Goal: Transaction & Acquisition: Obtain resource

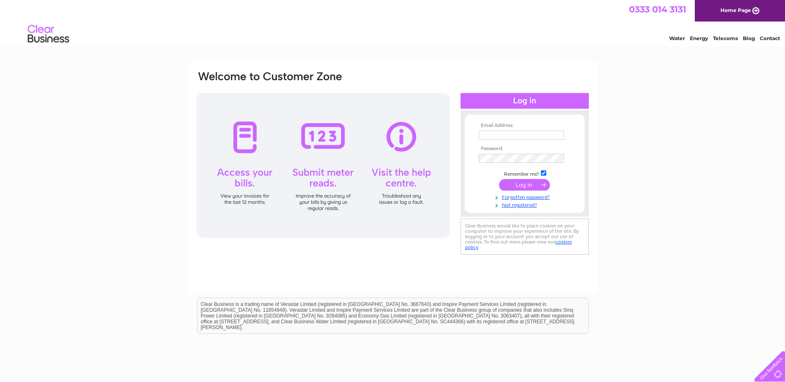
type input "kinlochhistorical@hotmail.co.uk"
click at [523, 186] on input "submit" at bounding box center [524, 185] width 51 height 12
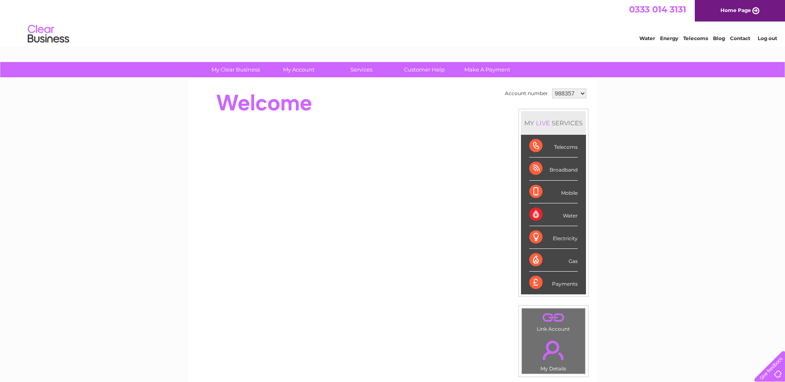
click at [648, 37] on link "Water" at bounding box center [647, 38] width 16 height 6
click at [579, 93] on select "988357 988365 1113810 1113811 1113812 1113813 1113814 1113815" at bounding box center [569, 94] width 34 height 10
select select "988365"
click at [552, 89] on select "988357 988365 1113810 1113811 1113812 1113813 1113814 1113815" at bounding box center [569, 94] width 34 height 10
click at [295, 69] on link "My Account" at bounding box center [298, 69] width 68 height 15
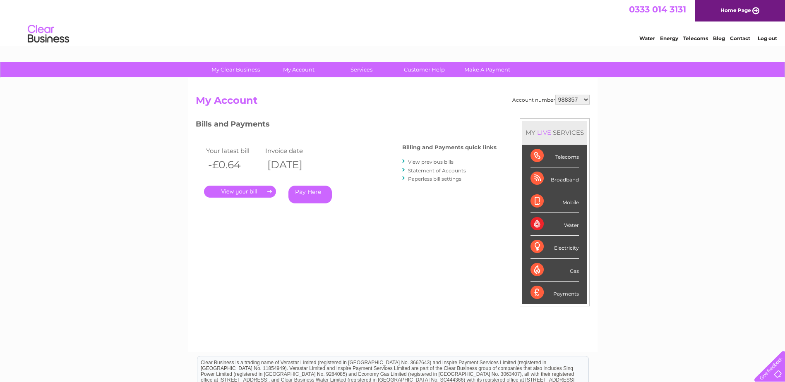
click at [586, 98] on select "988357 988365 1113810 1113811 1113812 1113813 1113814 1113815" at bounding box center [572, 100] width 34 height 10
select select "988365"
click at [556, 95] on select "988357 988365 1113810 1113811 1113812 1113813 1113814 1113815" at bounding box center [572, 100] width 34 height 10
click at [241, 189] on link "." at bounding box center [240, 192] width 72 height 12
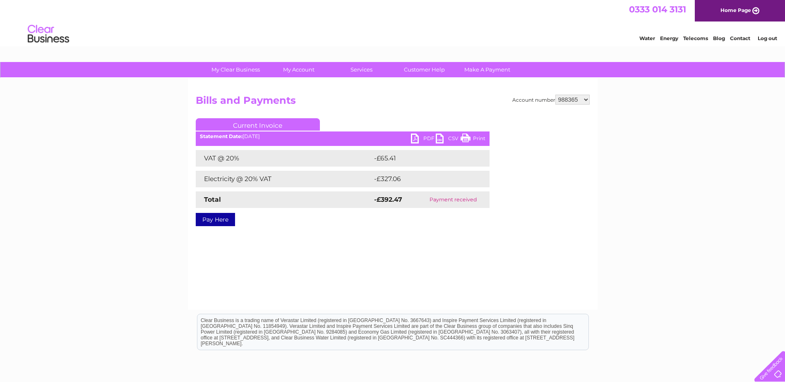
click at [417, 139] on link "PDF" at bounding box center [423, 140] width 25 height 12
click at [584, 99] on select "988357 988365 1113810 1113811 1113812 1113813 1113814 1113815" at bounding box center [572, 100] width 34 height 10
select select "1113810"
click at [556, 95] on select "988357 988365 1113810 1113811 1113812 1113813 1113814 1113815" at bounding box center [572, 100] width 34 height 10
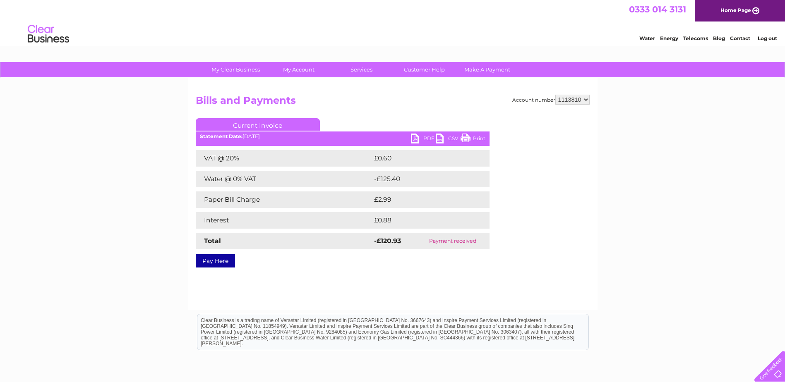
click at [584, 99] on select "988357 988365 1113810 1113811 1113812 1113813 1113814 1113815" at bounding box center [572, 100] width 34 height 10
select select "1113811"
click at [556, 95] on select "988357 988365 1113810 1113811 1113812 1113813 1113814 1113815" at bounding box center [572, 100] width 34 height 10
click at [584, 99] on select "988357 988365 1113810 1113811 1113812 1113813 1113814 1113815" at bounding box center [572, 100] width 34 height 10
select select "1113812"
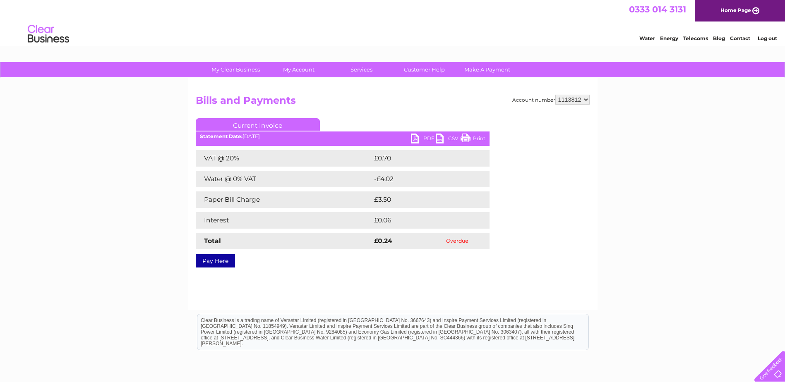
click at [556, 95] on select "988357 988365 1113810 1113811 1113812 1113813 1113814 1113815" at bounding box center [572, 100] width 34 height 10
click at [586, 99] on select "988357 988365 1113810 1113811 1113812 1113813 1113814 1113815" at bounding box center [572, 100] width 34 height 10
select select "1113813"
click at [556, 95] on select "988357 988365 1113810 1113811 1113812 1113813 1113814 1113815" at bounding box center [572, 100] width 34 height 10
click at [585, 97] on select "988357 988365 1113810 1113811 1113812 1113813 1113814 1113815" at bounding box center [572, 100] width 34 height 10
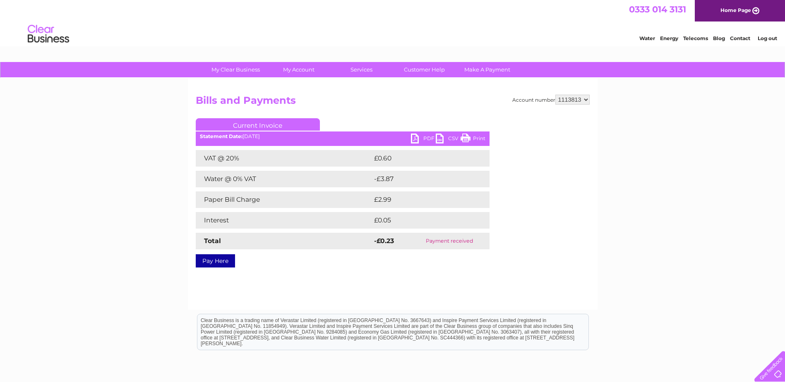
select select "1113814"
click at [556, 95] on select "988357 988365 1113810 1113811 1113812 1113813 1113814 1113815" at bounding box center [572, 100] width 34 height 10
click at [586, 97] on select "988357 988365 1113810 1113811 1113812 1113813 1113814 1113815" at bounding box center [572, 100] width 34 height 10
select select "1113815"
click at [556, 95] on select "988357 988365 1113810 1113811 1113812 1113813 1113814 1113815" at bounding box center [572, 100] width 34 height 10
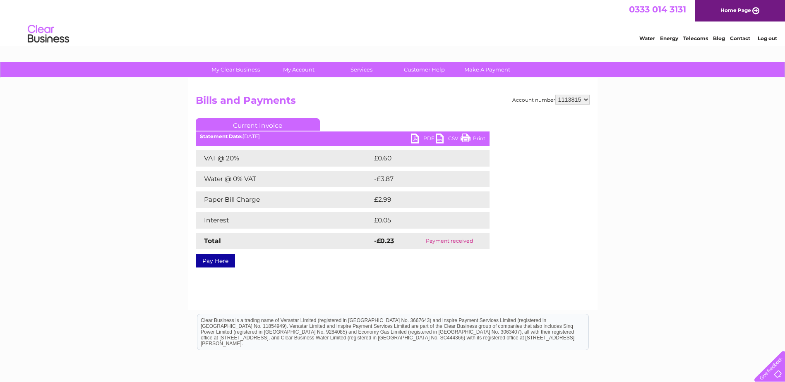
click at [585, 98] on select "988357 988365 1113810 1113811 1113812 1113813 1113814 1113815" at bounding box center [572, 100] width 34 height 10
click at [633, 363] on html "Clear Business is a trading name of Verastar Limited (registered in [GEOGRAPHIC…" at bounding box center [392, 336] width 785 height 53
click at [586, 98] on select "988357 988365 1113810 1113811 1113812 1113813 1113814 1113815" at bounding box center [572, 100] width 34 height 10
click at [608, 188] on div "My Clear Business Login Details My Details My Preferences Link Account My Accou…" at bounding box center [392, 256] width 785 height 389
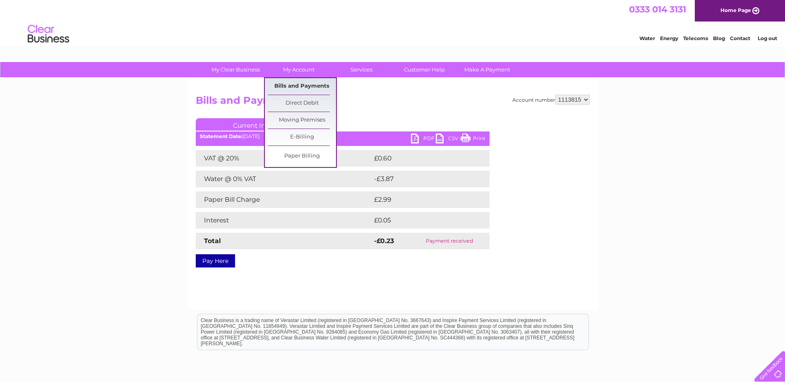
click at [313, 85] on link "Bills and Payments" at bounding box center [302, 86] width 68 height 17
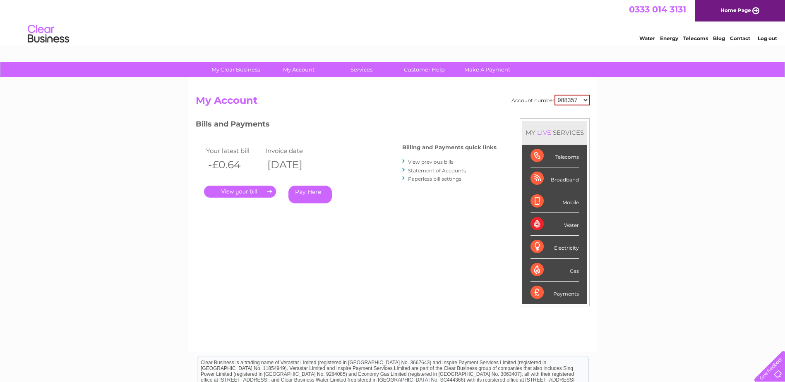
click at [648, 194] on div "My Clear Business Login Details My Details My Preferences Link Account My Accou…" at bounding box center [392, 277] width 785 height 431
click at [652, 162] on div "My Clear Business Login Details My Details My Preferences Link Account My Accou…" at bounding box center [392, 277] width 785 height 431
click at [585, 99] on select "988357 988365 1113810 1113811 1113812 1113813 1113814 1113815" at bounding box center [571, 100] width 35 height 11
select select "1113813"
click at [555, 95] on select "988357 988365 1113810 1113811 1113812 1113813 1113814 1113815" at bounding box center [571, 100] width 35 height 11
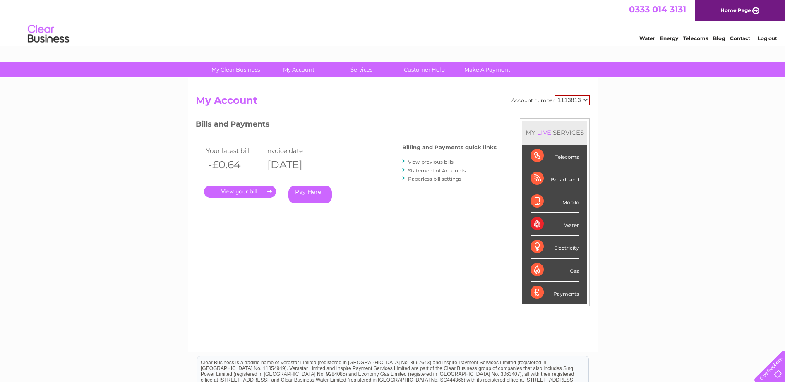
click at [585, 98] on select "988357 988365 1113810 1113811 1113812 1113813 1113814 1113815" at bounding box center [571, 100] width 35 height 11
click at [586, 99] on select "988357 988365 1113810 1113811 1113812 1113813 1113814 1113815" at bounding box center [572, 100] width 34 height 10
click at [242, 190] on link "." at bounding box center [240, 192] width 72 height 12
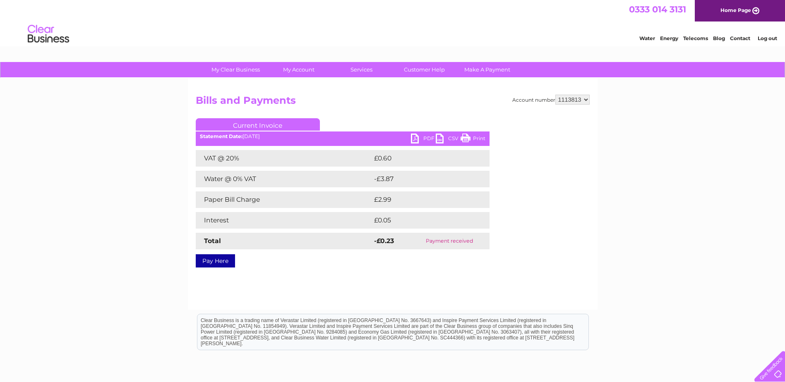
click at [414, 140] on link "PDF" at bounding box center [423, 140] width 25 height 12
click at [366, 106] on h2 "Bills and Payments" at bounding box center [393, 103] width 394 height 16
click at [446, 137] on link "CSV" at bounding box center [447, 140] width 25 height 12
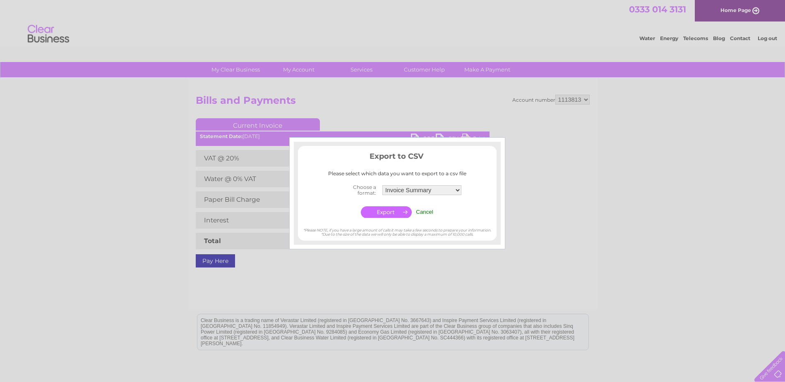
click at [426, 210] on input "Cancel" at bounding box center [424, 212] width 17 height 6
